Goal: Information Seeking & Learning: Learn about a topic

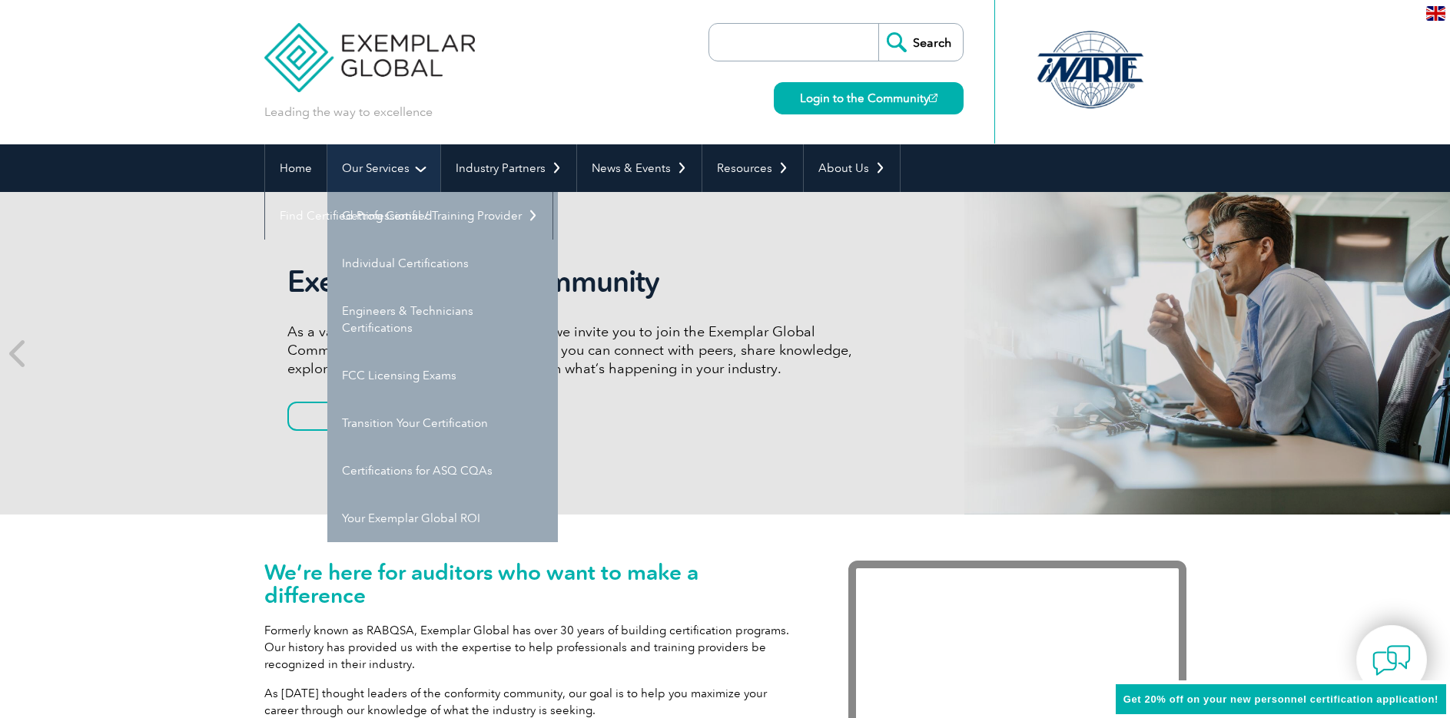
click at [396, 169] on link "Our Services" at bounding box center [383, 168] width 113 height 48
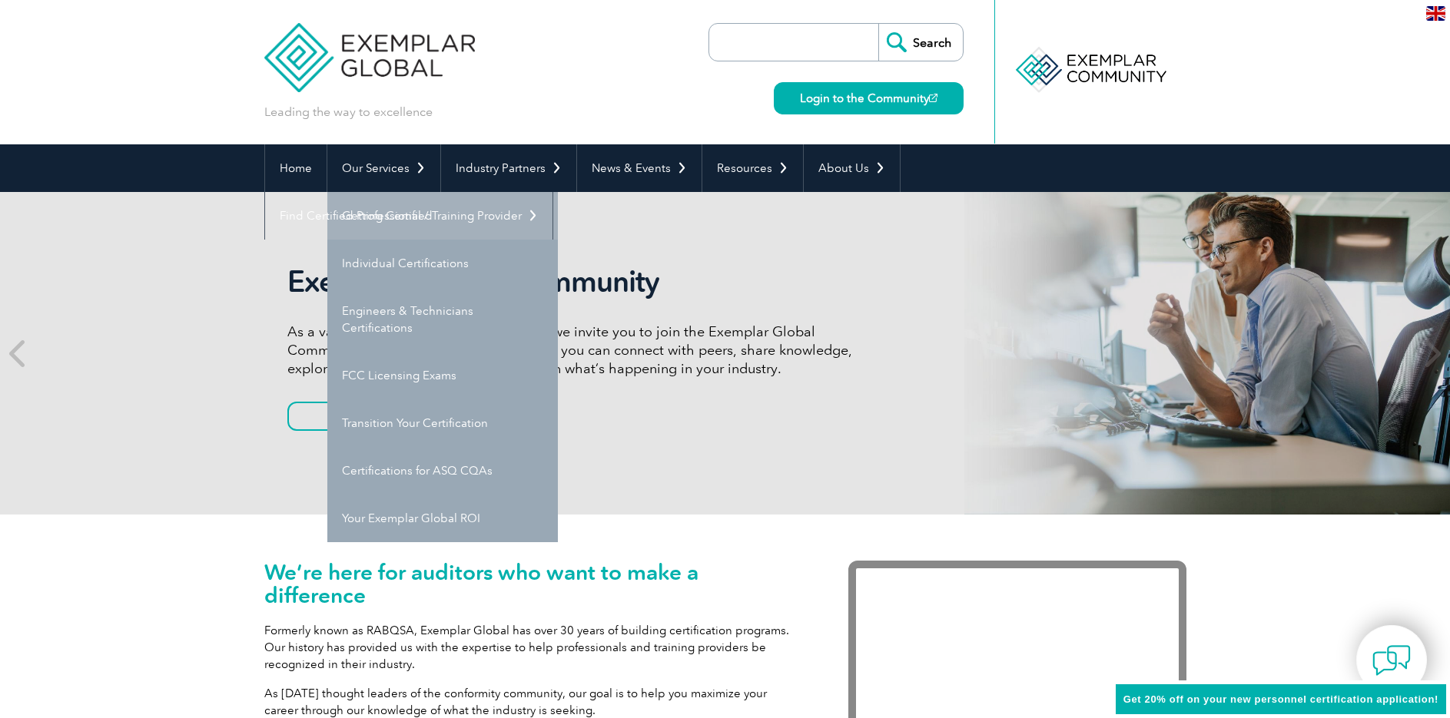
click at [393, 224] on link "Getting Certified" at bounding box center [442, 216] width 230 height 48
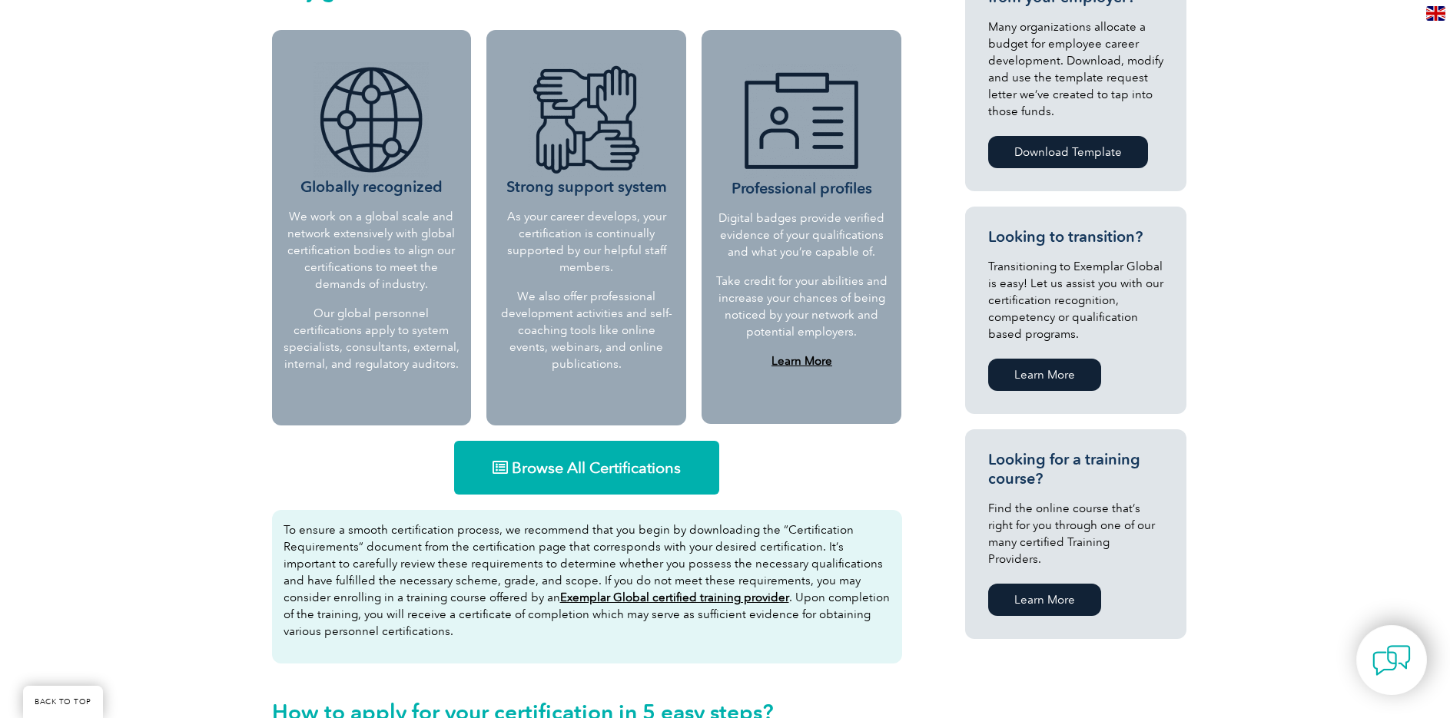
scroll to position [752, 0]
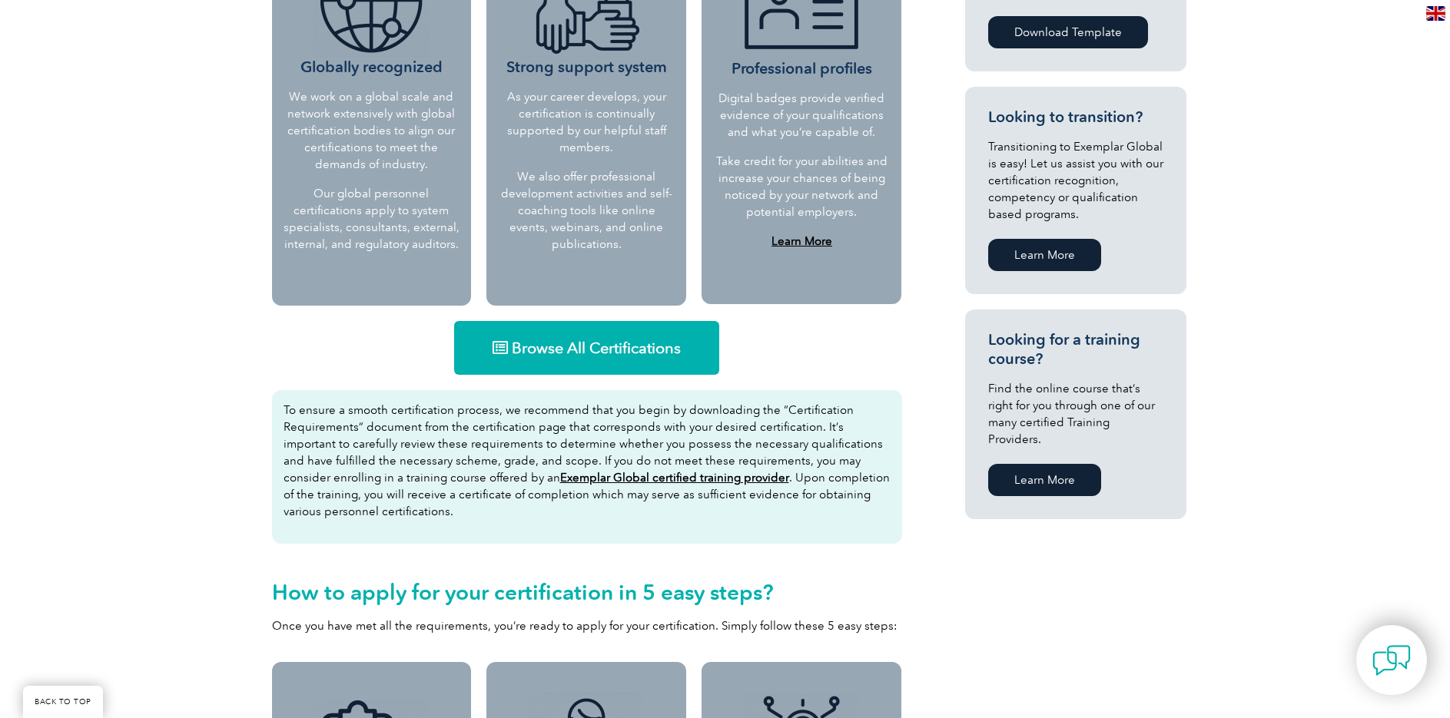
click at [591, 347] on span "Browse All Certifications" at bounding box center [596, 347] width 169 height 15
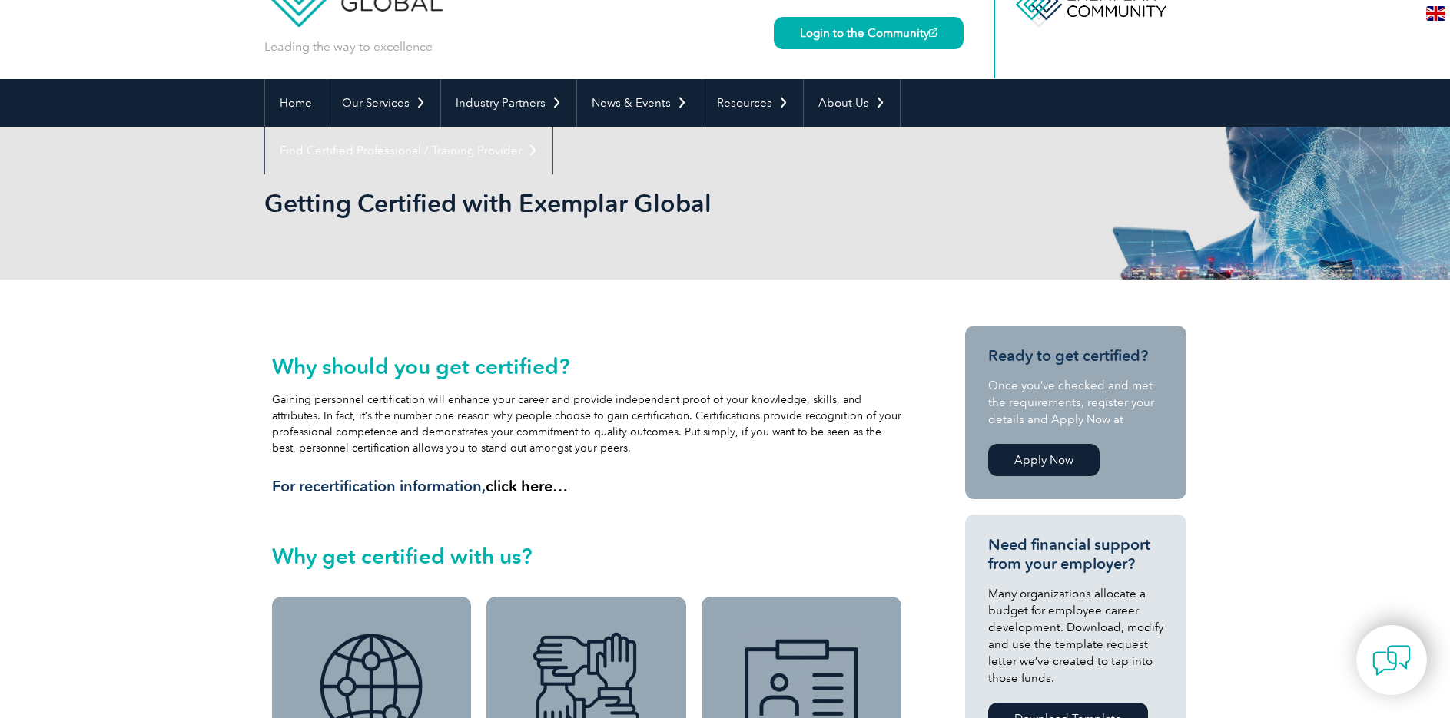
scroll to position [0, 0]
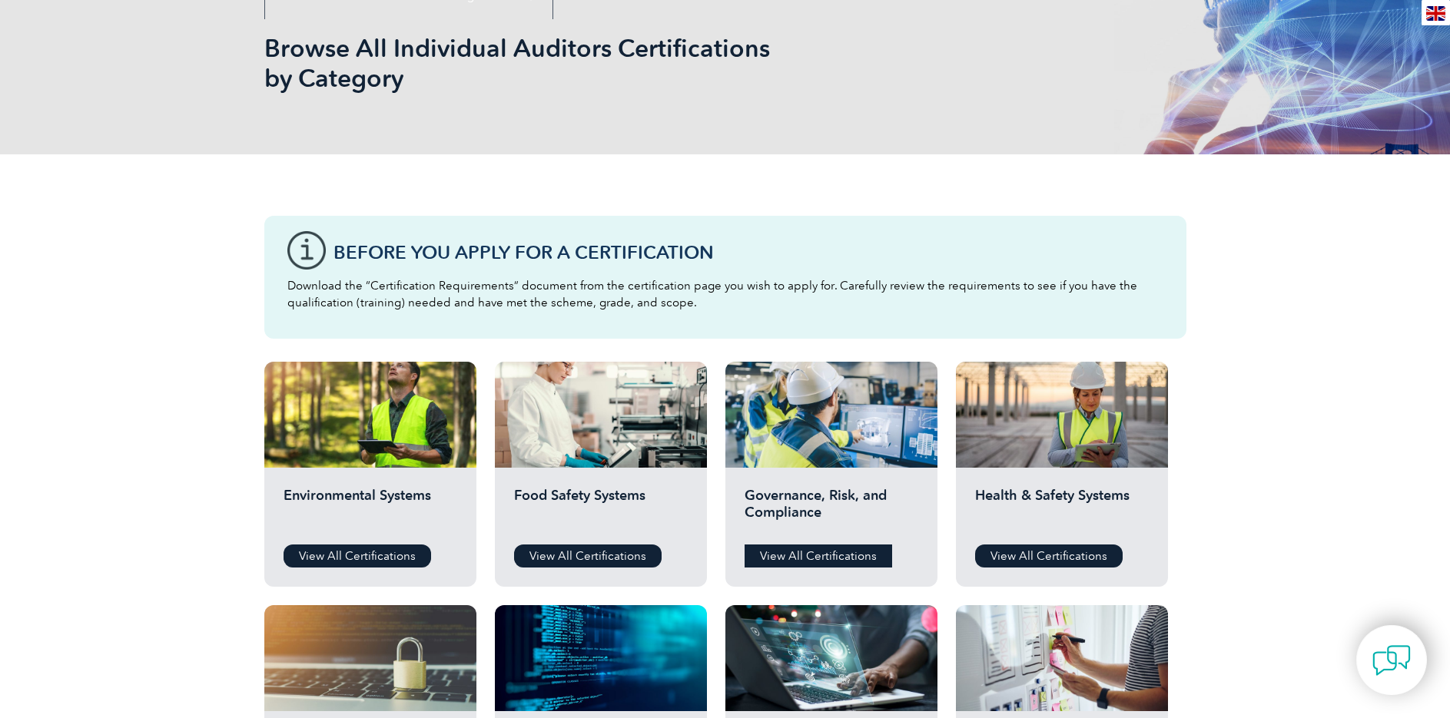
scroll to position [230, 0]
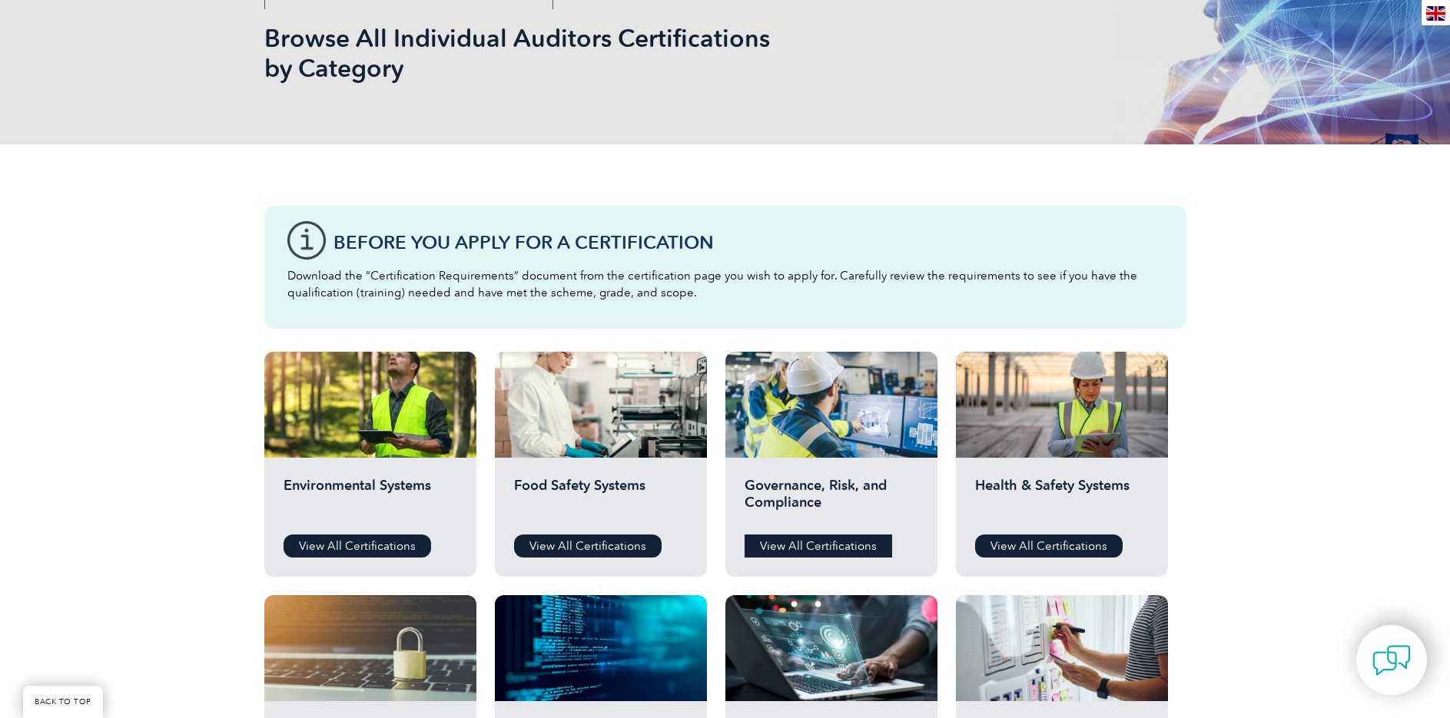
click at [794, 542] on link "View All Certifications" at bounding box center [817, 546] width 147 height 23
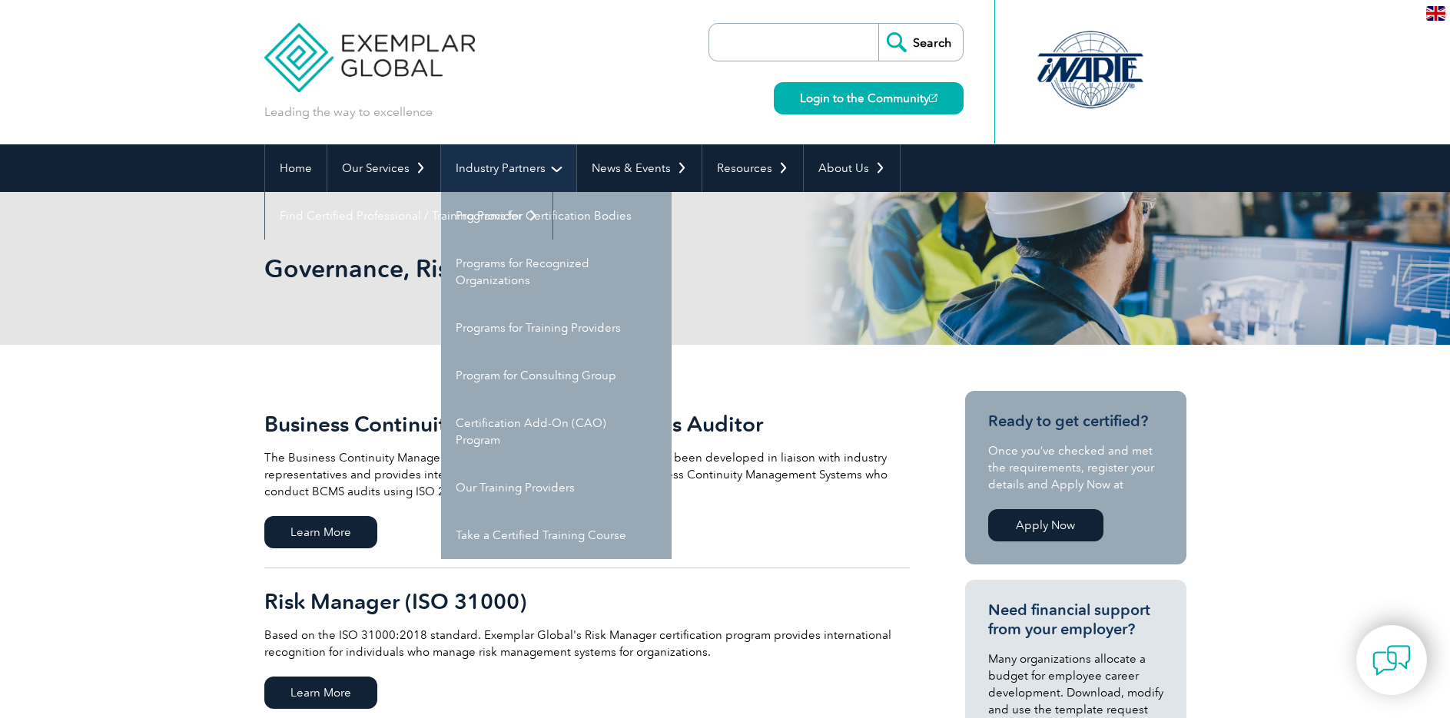
click at [520, 161] on link "Industry Partners" at bounding box center [508, 168] width 135 height 48
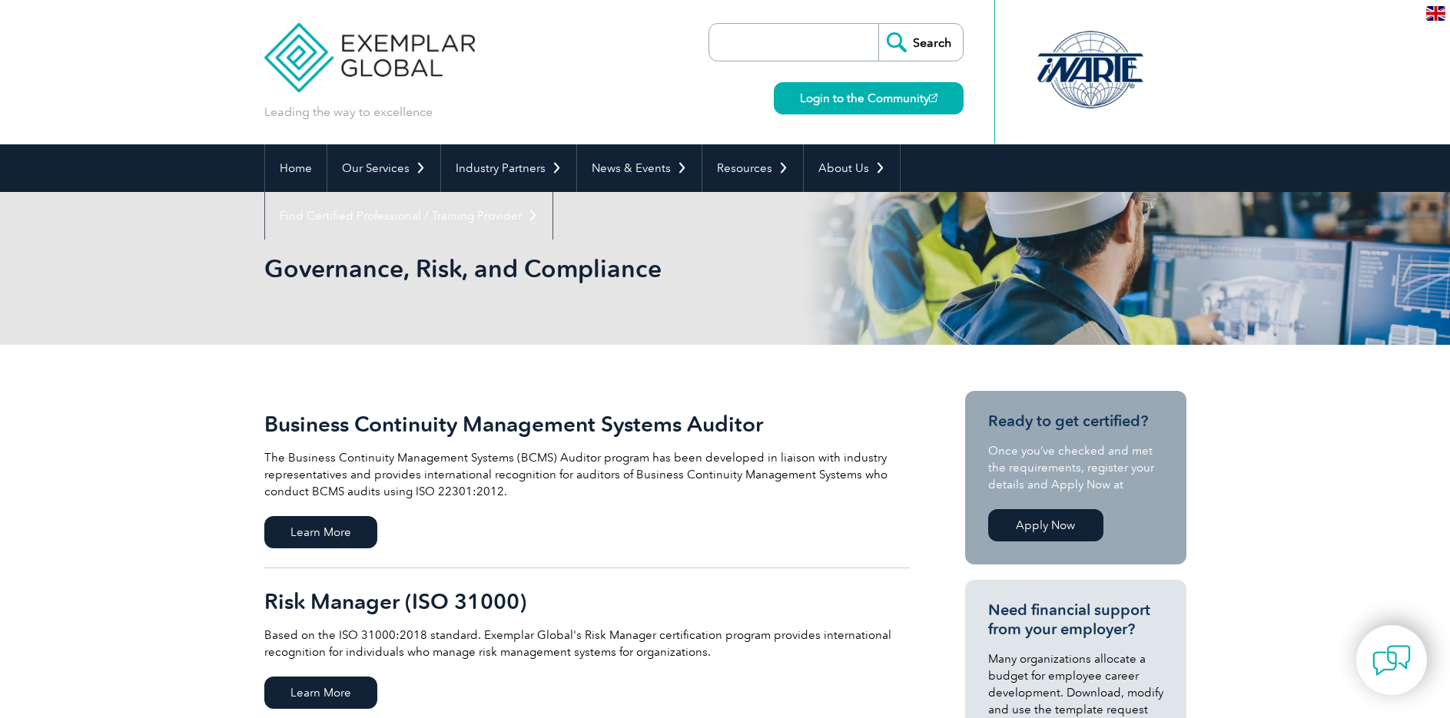
click at [173, 252] on div "Governance, Risk, and Compliance" at bounding box center [725, 268] width 1450 height 153
